Goal: Information Seeking & Learning: Learn about a topic

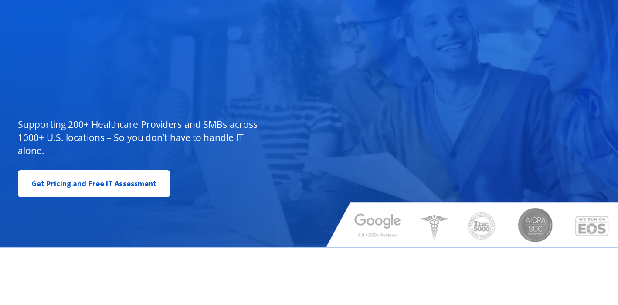
scroll to position [44, 0]
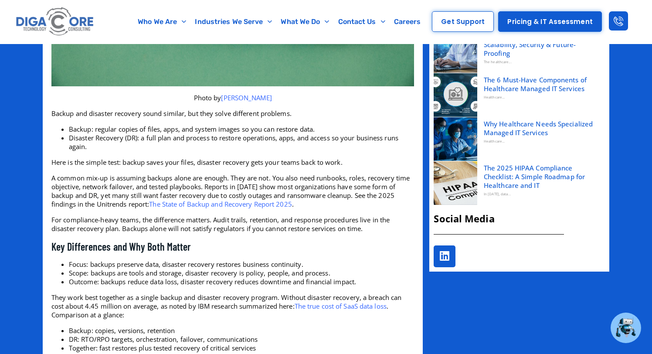
scroll to position [506, 0]
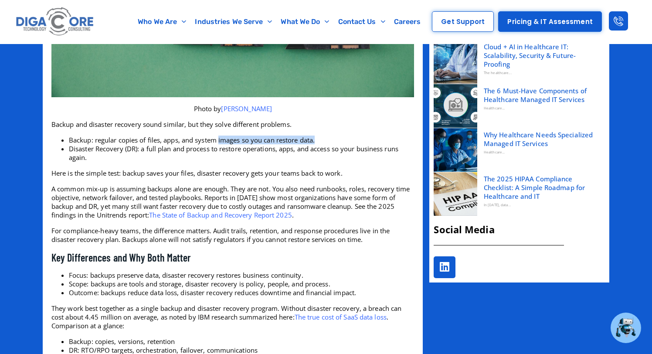
drag, startPoint x: 220, startPoint y: 140, endPoint x: 326, endPoint y: 140, distance: 106.8
click at [326, 140] on li "Backup: regular copies of files, apps, and system images so you can restore dat…" at bounding box center [241, 140] width 345 height 9
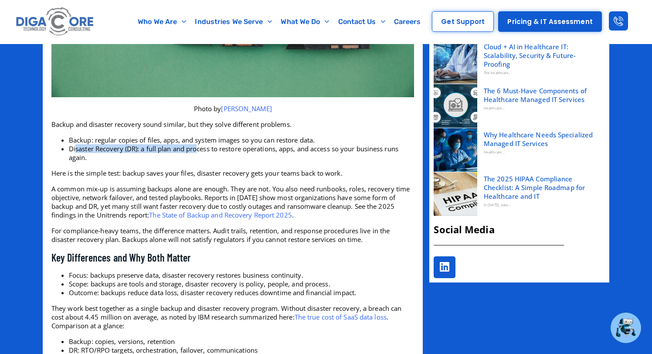
drag, startPoint x: 75, startPoint y: 150, endPoint x: 198, endPoint y: 151, distance: 123.7
click at [198, 151] on li "Disaster Recovery (DR): a full plan and process to restore operations, apps, an…" at bounding box center [241, 152] width 345 height 17
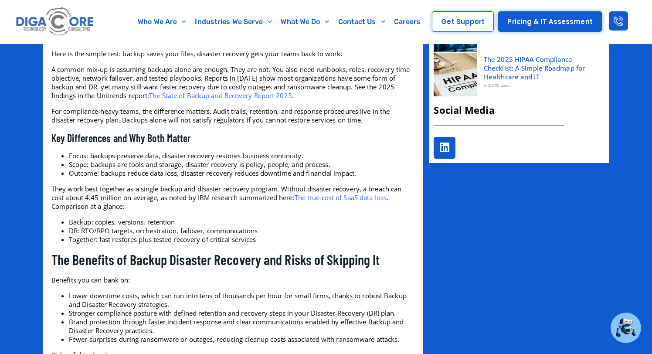
scroll to position [609, 0]
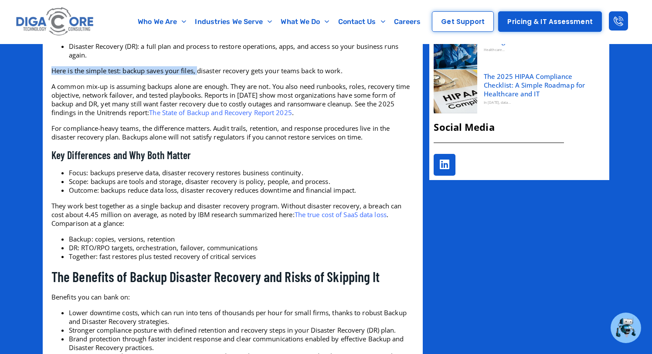
drag, startPoint x: 112, startPoint y: 68, endPoint x: 200, endPoint y: 68, distance: 87.1
click at [200, 68] on p "Here is the simple test: backup saves your files, disaster recovery gets your t…" at bounding box center [232, 70] width 363 height 9
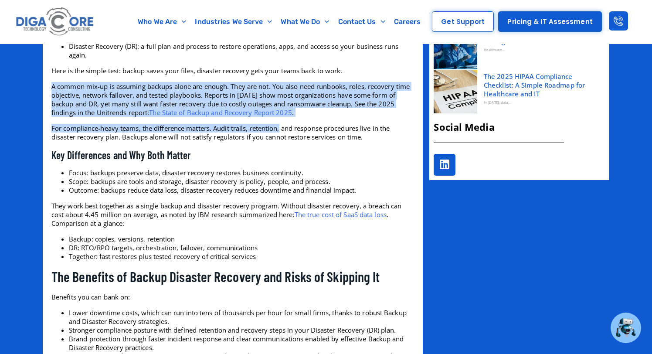
drag, startPoint x: 46, startPoint y: 88, endPoint x: 309, endPoint y: 134, distance: 267.6
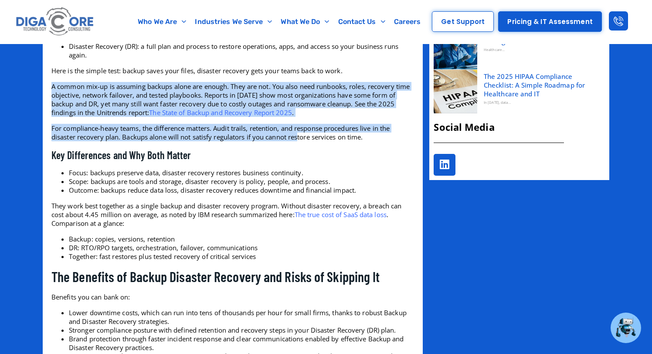
click at [332, 114] on p "A common mix-up is assuming backups alone are enough. They are not. You also ne…" at bounding box center [232, 99] width 363 height 35
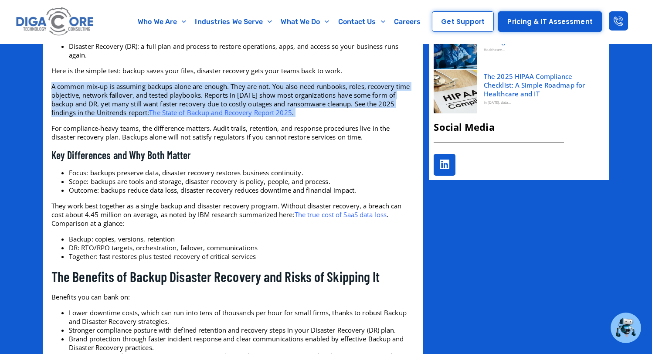
drag, startPoint x: 332, startPoint y: 114, endPoint x: 44, endPoint y: 85, distance: 289.1
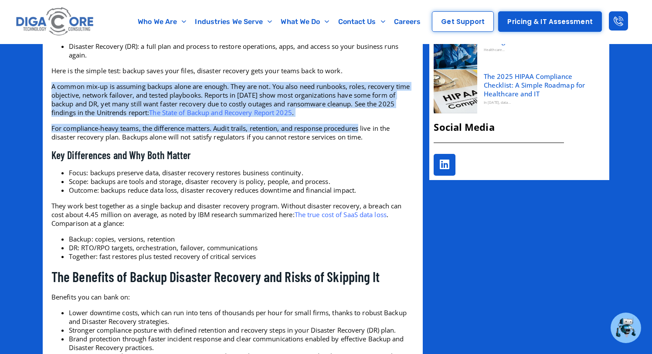
drag, startPoint x: 44, startPoint y: 85, endPoint x: 347, endPoint y: 130, distance: 306.7
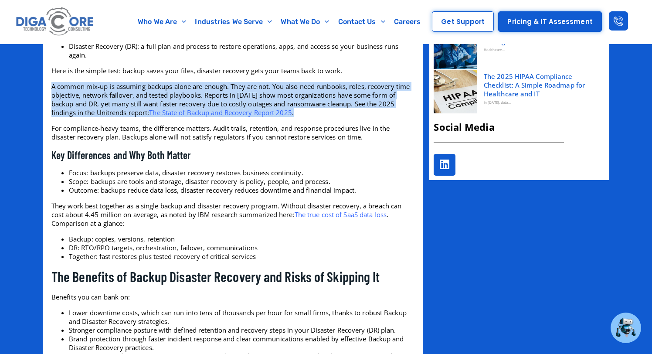
drag, startPoint x: 319, startPoint y: 114, endPoint x: 59, endPoint y: 81, distance: 262.7
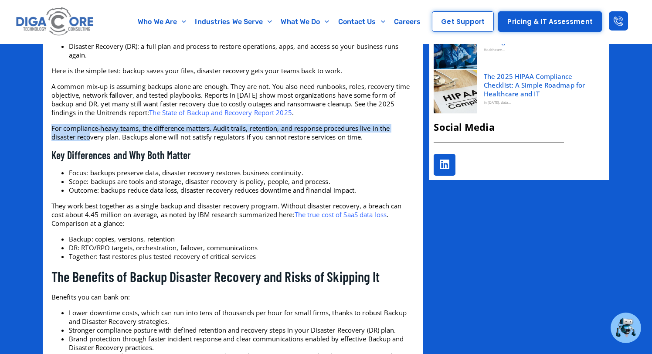
drag, startPoint x: 48, startPoint y: 131, endPoint x: 101, endPoint y: 137, distance: 53.6
click at [101, 137] on p "For compliance-heavy teams, the difference matters. Audit trails, retention, an…" at bounding box center [232, 132] width 363 height 17
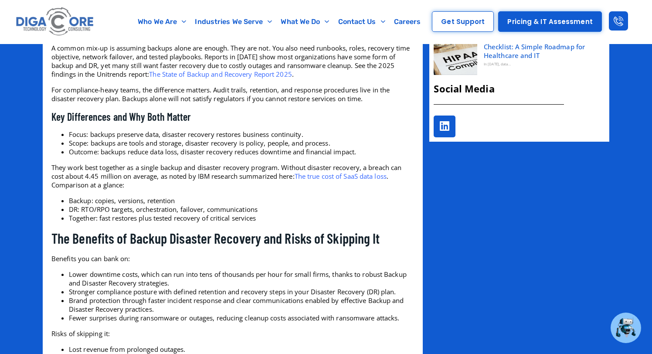
scroll to position [647, 0]
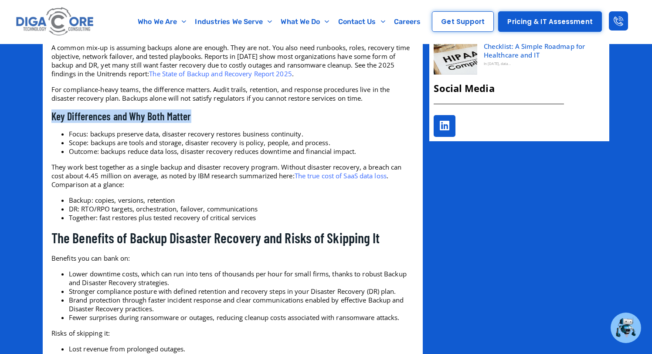
drag, startPoint x: 47, startPoint y: 114, endPoint x: 211, endPoint y: 114, distance: 163.8
click at [211, 114] on h3 "Key Differences and Why Both Matter" at bounding box center [232, 116] width 363 height 14
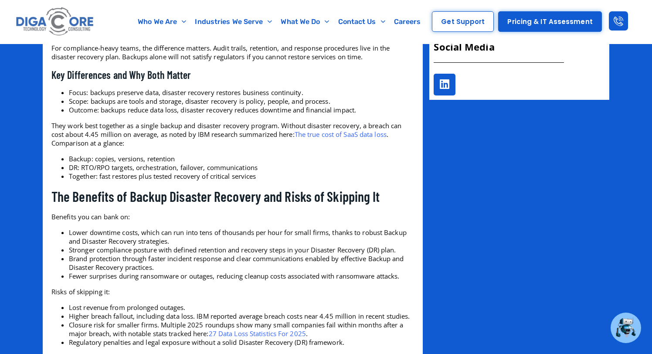
scroll to position [690, 0]
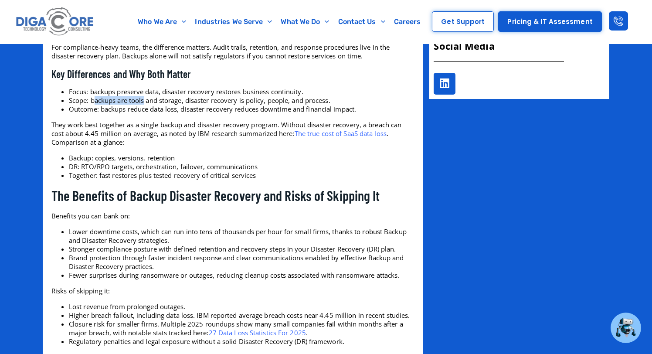
drag, startPoint x: 93, startPoint y: 98, endPoint x: 145, endPoint y: 98, distance: 51.9
click at [144, 98] on li "Scope: backups are tools and storage, disaster recovery is policy, people, and …" at bounding box center [241, 100] width 345 height 9
click at [145, 98] on li "Scope: backups are tools and storage, disaster recovery is policy, people, and …" at bounding box center [241, 100] width 345 height 9
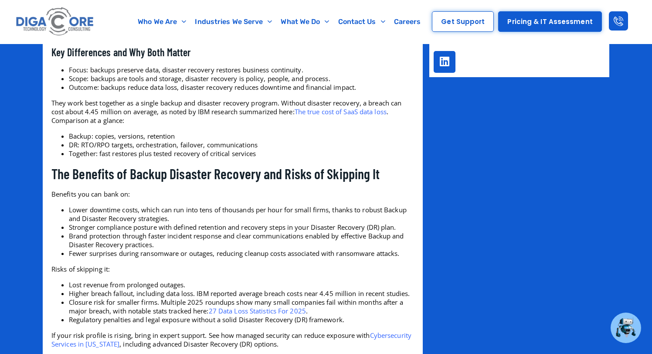
scroll to position [725, 0]
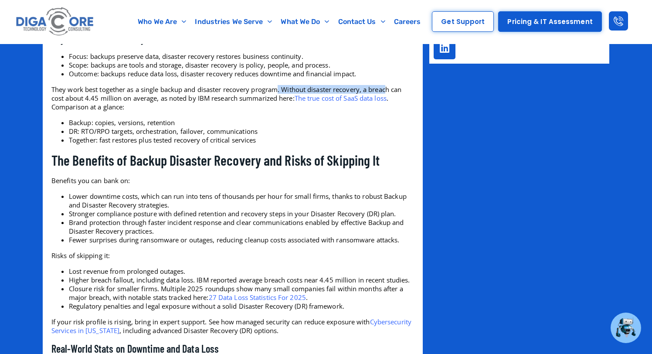
drag, startPoint x: 281, startPoint y: 89, endPoint x: 392, endPoint y: 90, distance: 110.7
click at [391, 90] on p "They work best together as a single backup and disaster recovery program. Witho…" at bounding box center [232, 98] width 363 height 26
click at [334, 89] on p "They work best together as a single backup and disaster recovery program. Witho…" at bounding box center [232, 98] width 363 height 26
drag, startPoint x: 373, startPoint y: 89, endPoint x: 120, endPoint y: 101, distance: 252.6
click at [120, 101] on p "They work best together as a single backup and disaster recovery program. Witho…" at bounding box center [232, 98] width 363 height 26
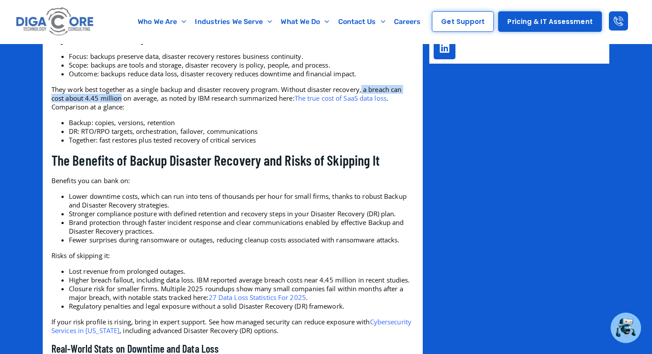
click at [120, 101] on p "They work best together as a single backup and disaster recovery program. Witho…" at bounding box center [232, 98] width 363 height 26
drag, startPoint x: 119, startPoint y: 101, endPoint x: 169, endPoint y: 101, distance: 50.1
click at [169, 101] on p "They work best together as a single backup and disaster recovery program. Witho…" at bounding box center [232, 98] width 363 height 26
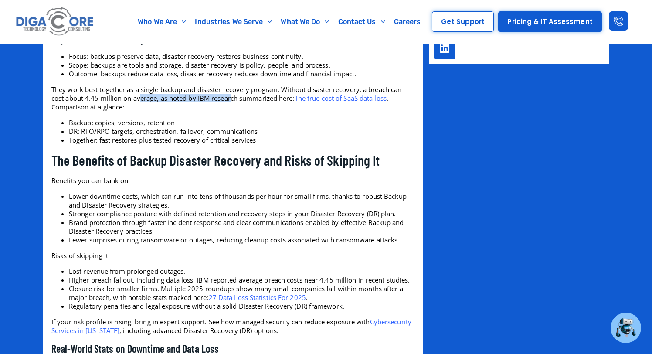
drag, startPoint x: 139, startPoint y: 101, endPoint x: 231, endPoint y: 102, distance: 92.4
click at [231, 102] on p "They work best together as a single backup and disaster recovery program. Witho…" at bounding box center [232, 98] width 363 height 26
drag, startPoint x: 211, startPoint y: 100, endPoint x: 285, endPoint y: 102, distance: 73.7
click at [285, 102] on p "They work best together as a single backup and disaster recovery program. Witho…" at bounding box center [232, 98] width 363 height 26
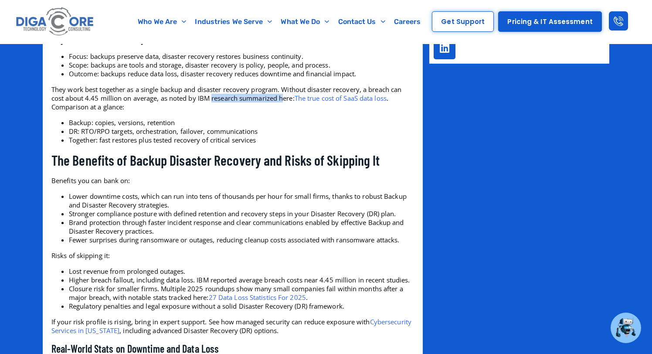
click at [285, 102] on p "They work best together as a single backup and disaster recovery program. Witho…" at bounding box center [232, 98] width 363 height 26
drag, startPoint x: 68, startPoint y: 123, endPoint x: 158, endPoint y: 123, distance: 89.8
click at [158, 123] on ul "Backup: copies, versions, retention DR: RTO/RPO targets, orchestration, failove…" at bounding box center [232, 131] width 363 height 26
click at [158, 123] on li "Backup: copies, versions, retention" at bounding box center [241, 122] width 345 height 9
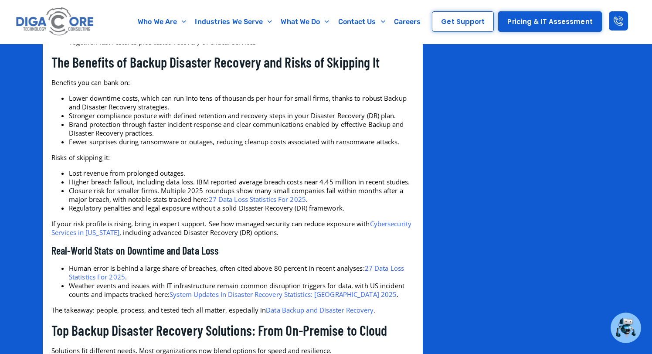
scroll to position [818, 0]
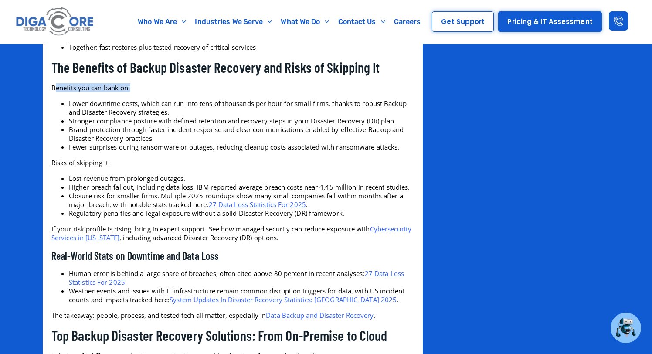
drag, startPoint x: 55, startPoint y: 90, endPoint x: 149, endPoint y: 90, distance: 93.7
click at [147, 90] on p "Benefits you can bank on:" at bounding box center [232, 87] width 363 height 9
click at [149, 90] on p "Benefits you can bank on:" at bounding box center [232, 87] width 363 height 9
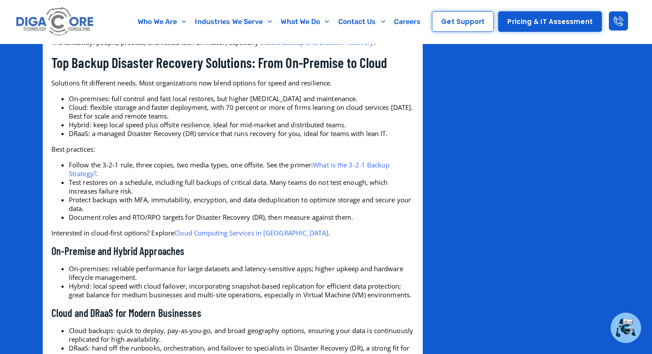
scroll to position [1084, 0]
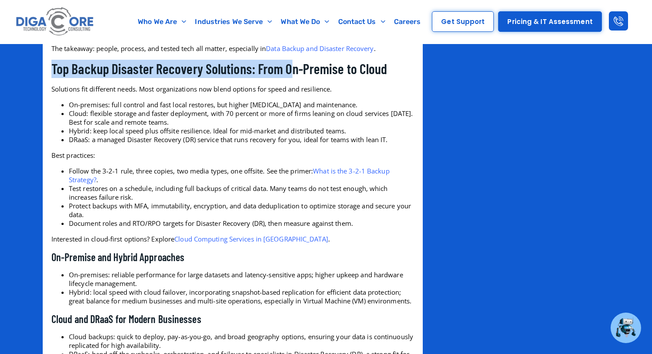
drag, startPoint x: 53, startPoint y: 80, endPoint x: 302, endPoint y: 80, distance: 248.8
click at [302, 78] on h2 "Top Backup Disaster Recovery Solutions: From On-Premise to Cloud" at bounding box center [232, 69] width 363 height 18
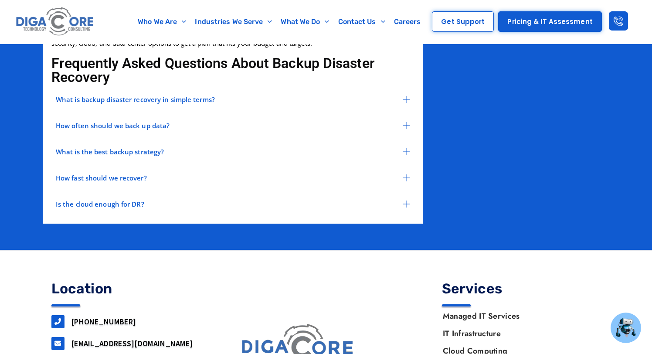
scroll to position [1964, 0]
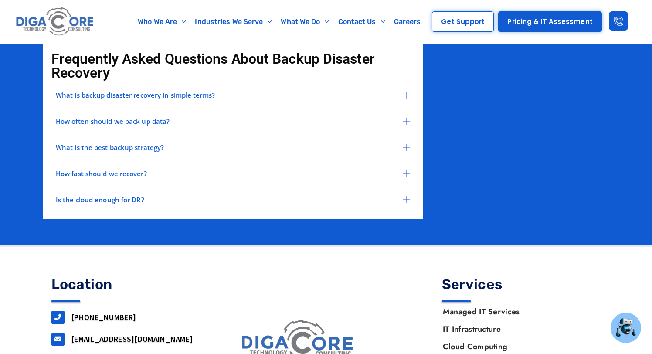
click at [238, 120] on div "What is backup disaster recovery in simple terms? Backup and Disaster Recovery …" at bounding box center [232, 147] width 363 height 118
click at [214, 120] on div "What is backup disaster recovery in simple terms? Backup and Disaster Recovery …" at bounding box center [232, 147] width 363 height 118
click at [293, 102] on div "What is backup disaster recovery in simple terms?" at bounding box center [232, 94] width 363 height 13
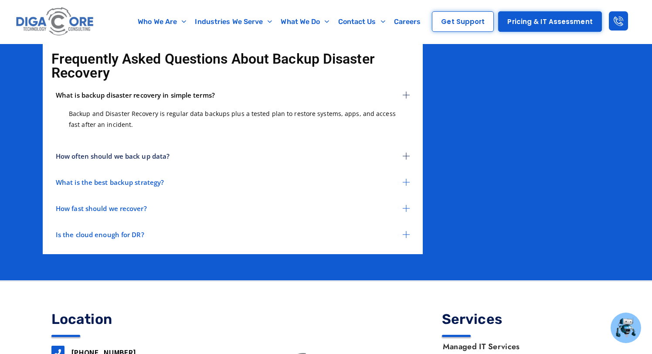
click at [240, 163] on div "How often should we back up data?" at bounding box center [232, 155] width 363 height 13
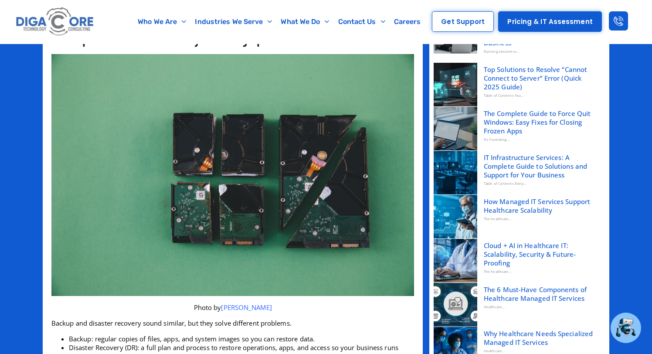
scroll to position [171, 0]
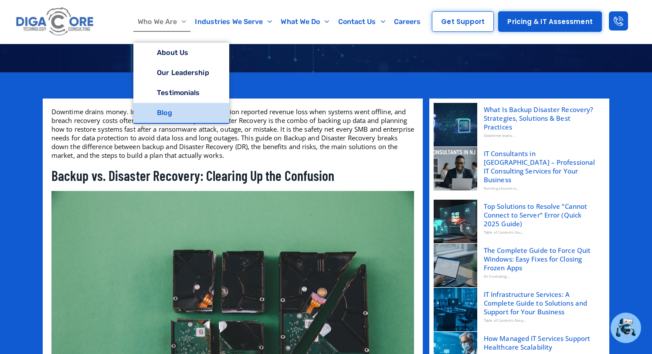
click at [185, 117] on link "Blog" at bounding box center [180, 113] width 95 height 20
